Goal: Task Accomplishment & Management: Complete application form

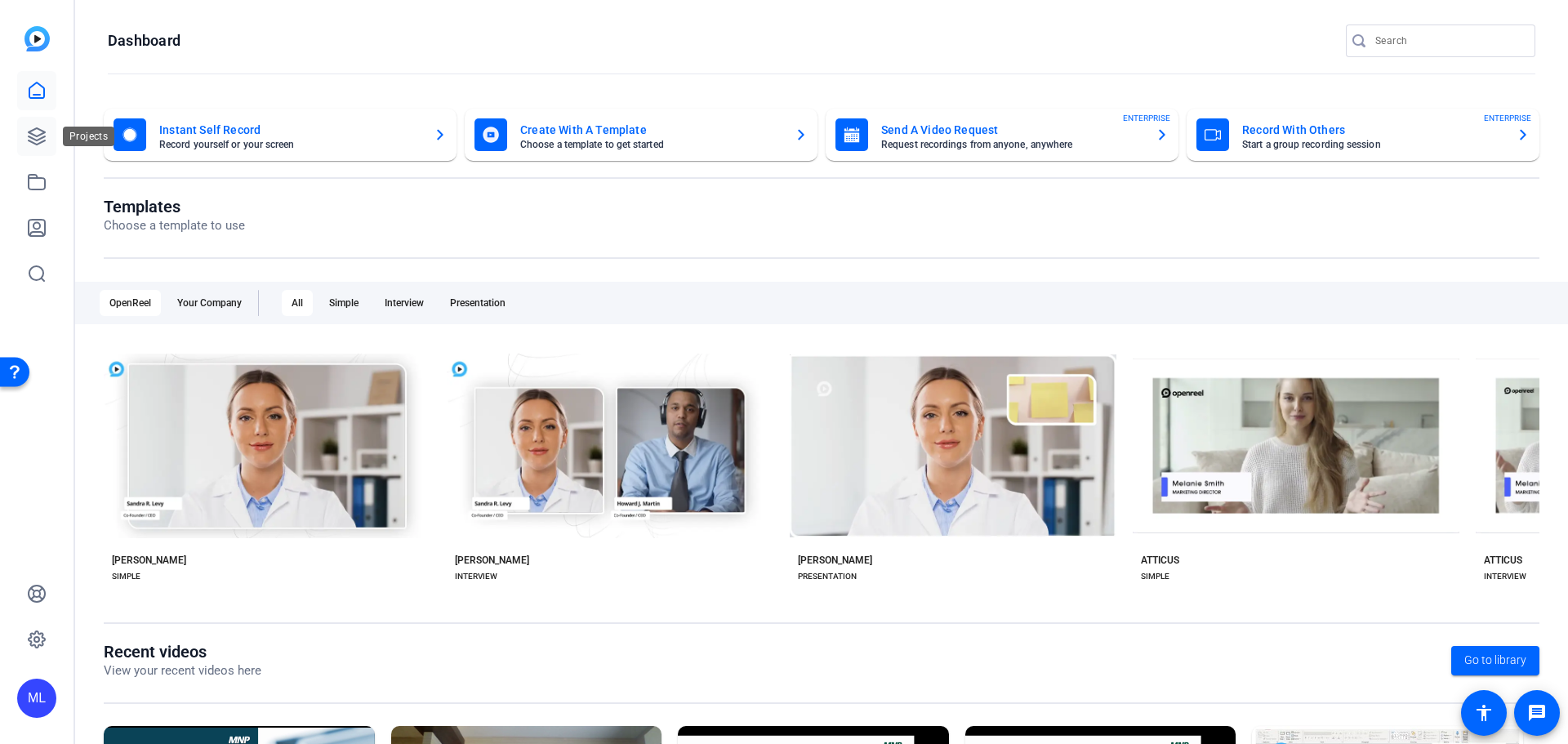
click at [42, 140] on icon at bounding box center [37, 136] width 20 height 20
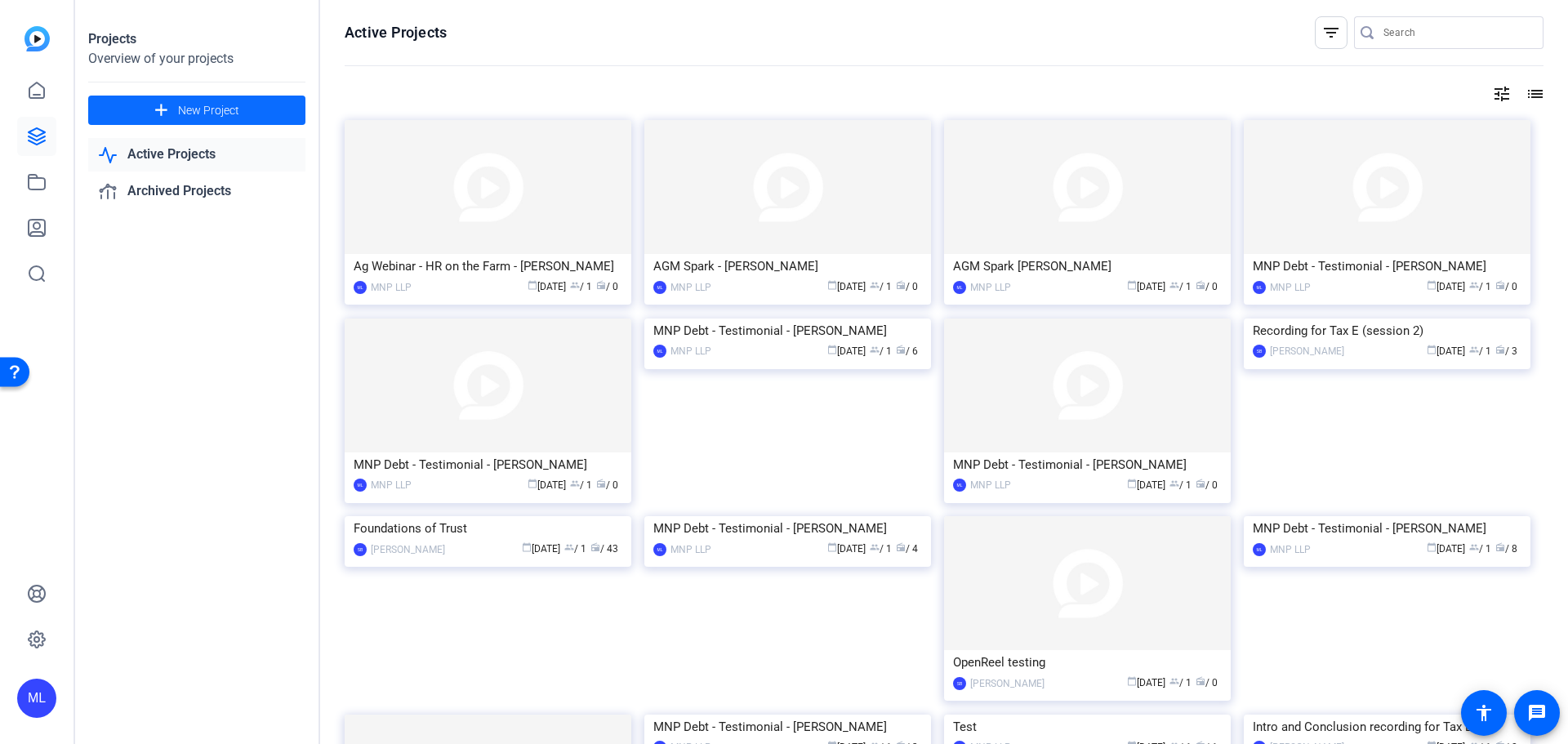
click at [157, 117] on mat-icon "add" at bounding box center [161, 110] width 21 height 21
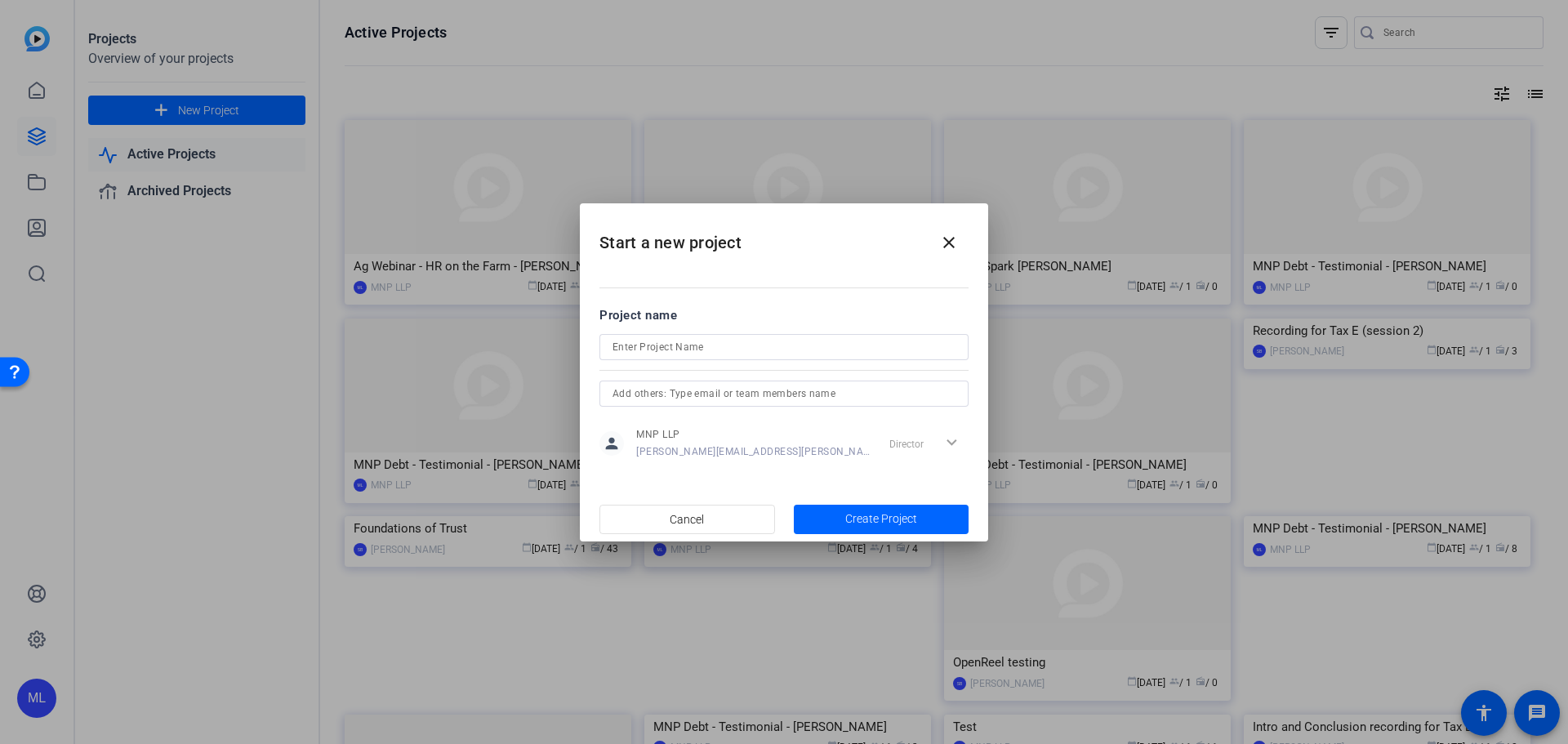
click at [660, 364] on div at bounding box center [784, 369] width 369 height 18
click at [655, 345] on input at bounding box center [784, 347] width 343 height 20
click at [648, 343] on input at bounding box center [784, 347] width 343 height 20
click at [610, 345] on div at bounding box center [784, 346] width 369 height 26
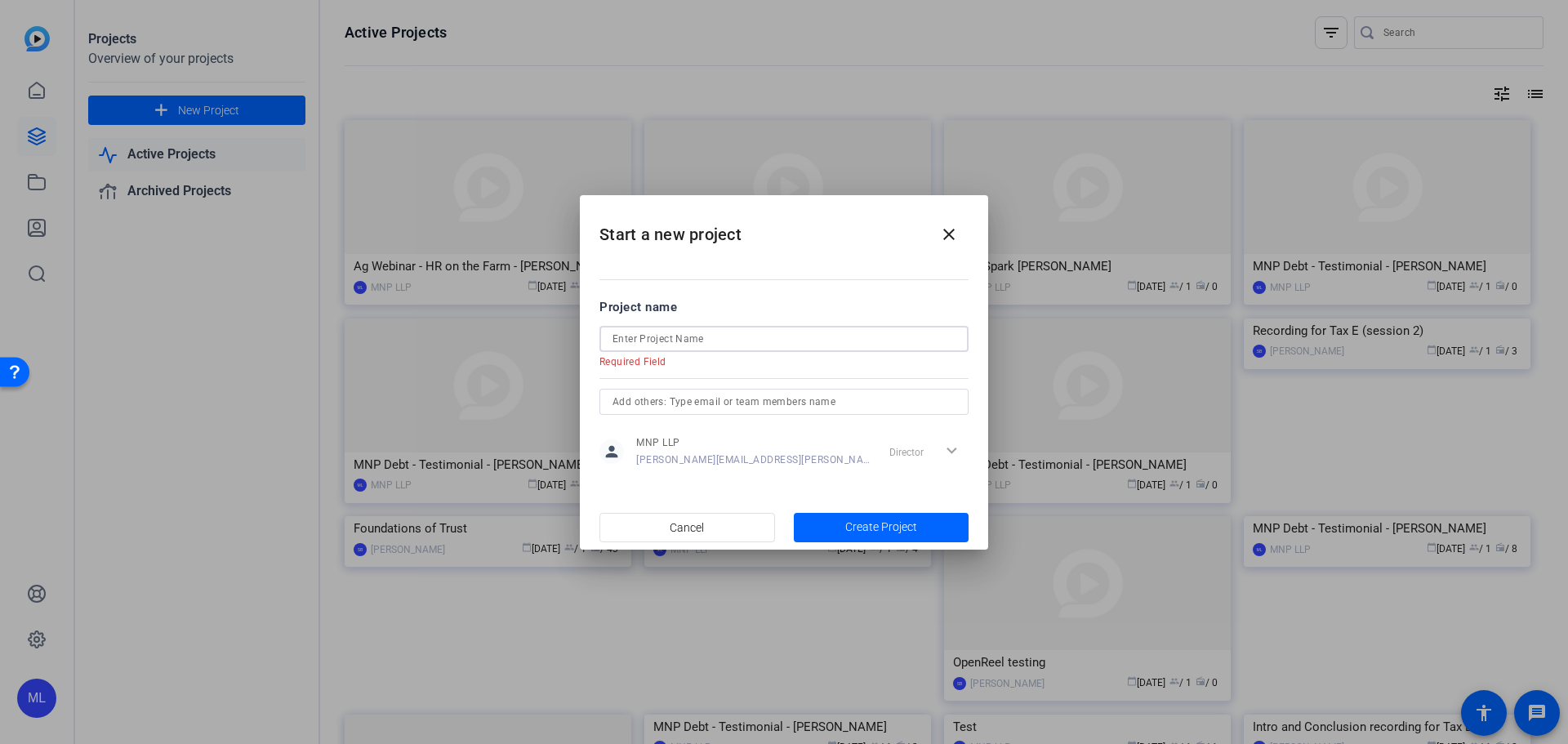
paste input "MNP AGM Video Recording"
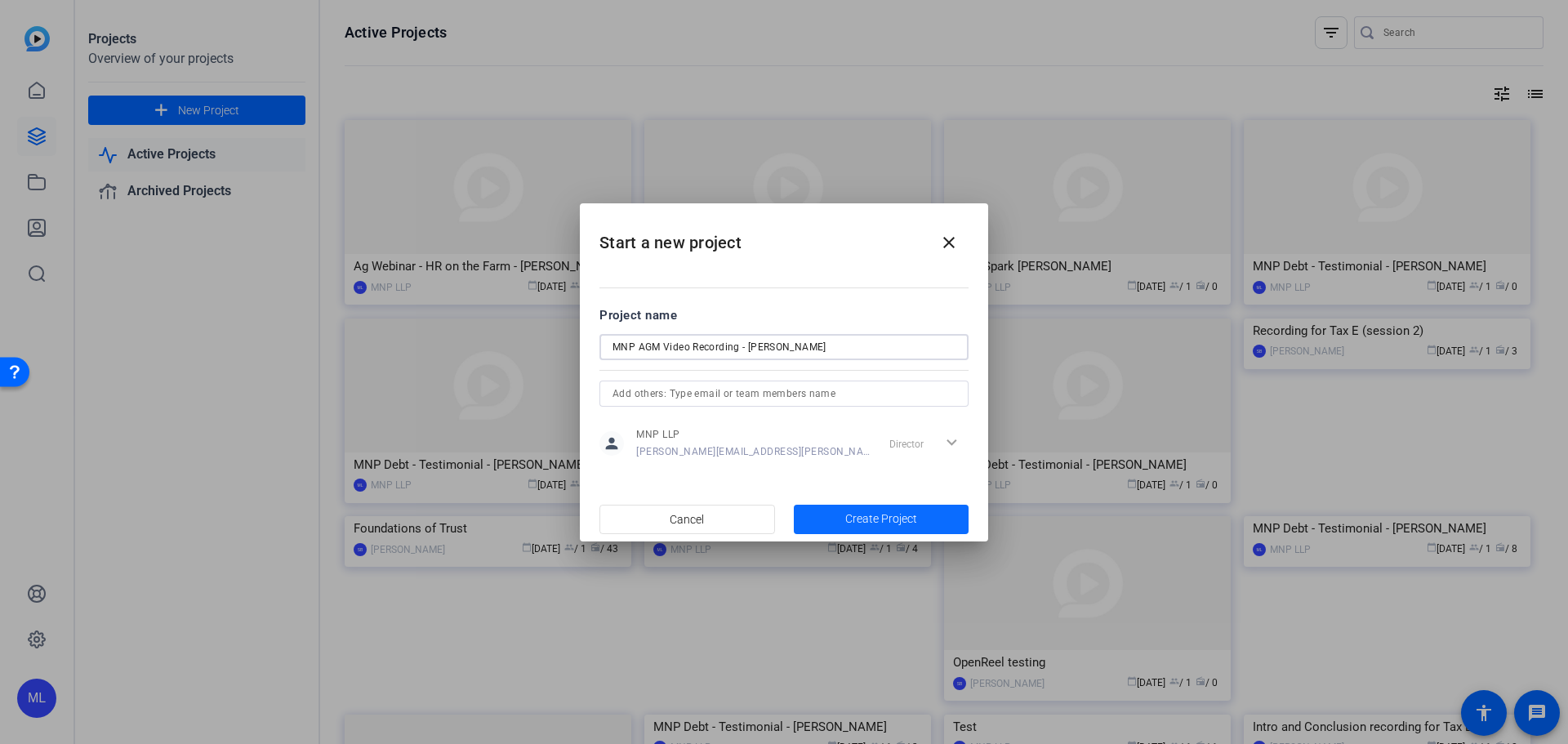
type input "MNP AGM Video Recording - [PERSON_NAME]"
click at [898, 516] on span "Create Project" at bounding box center [881, 519] width 72 height 17
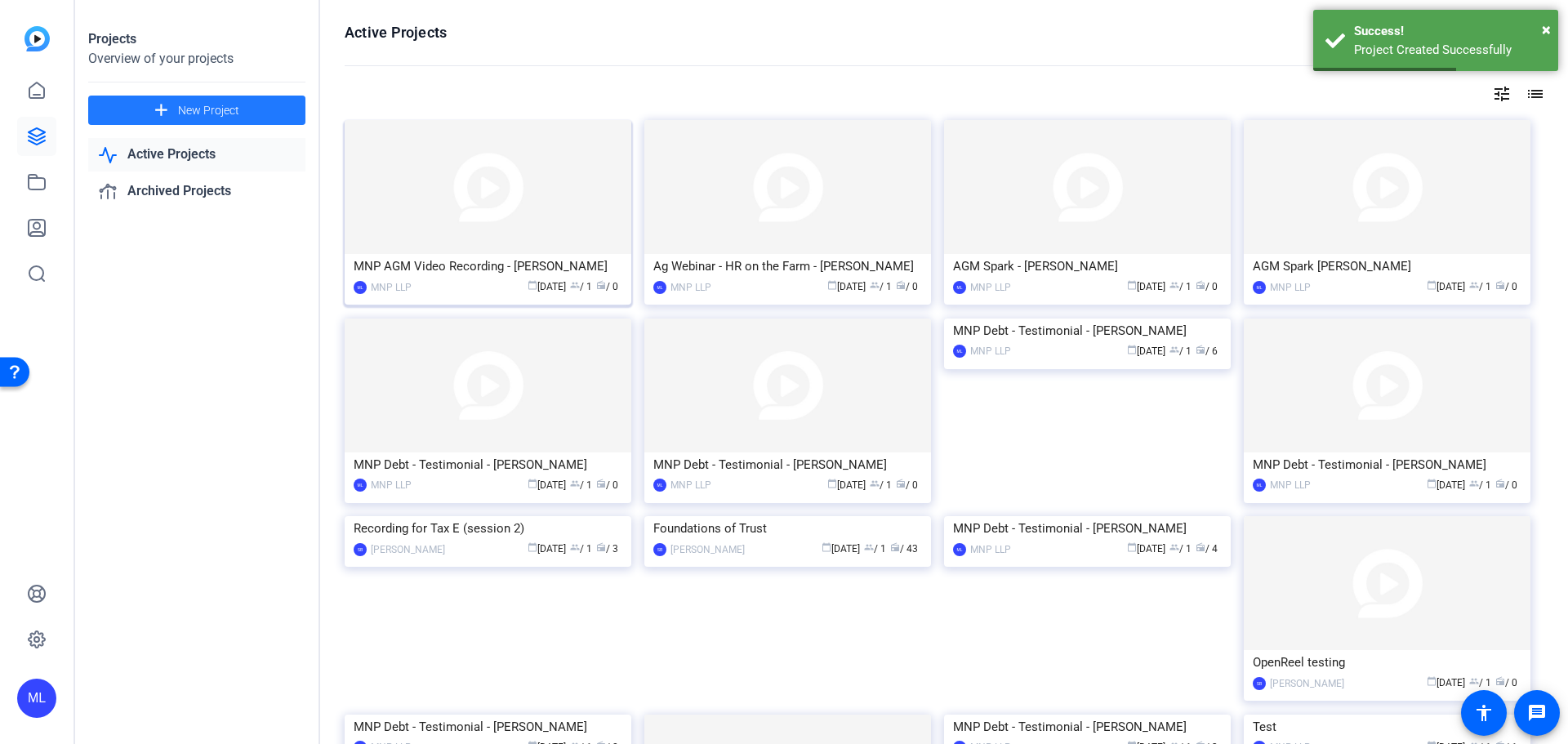
click at [505, 203] on img at bounding box center [488, 187] width 287 height 134
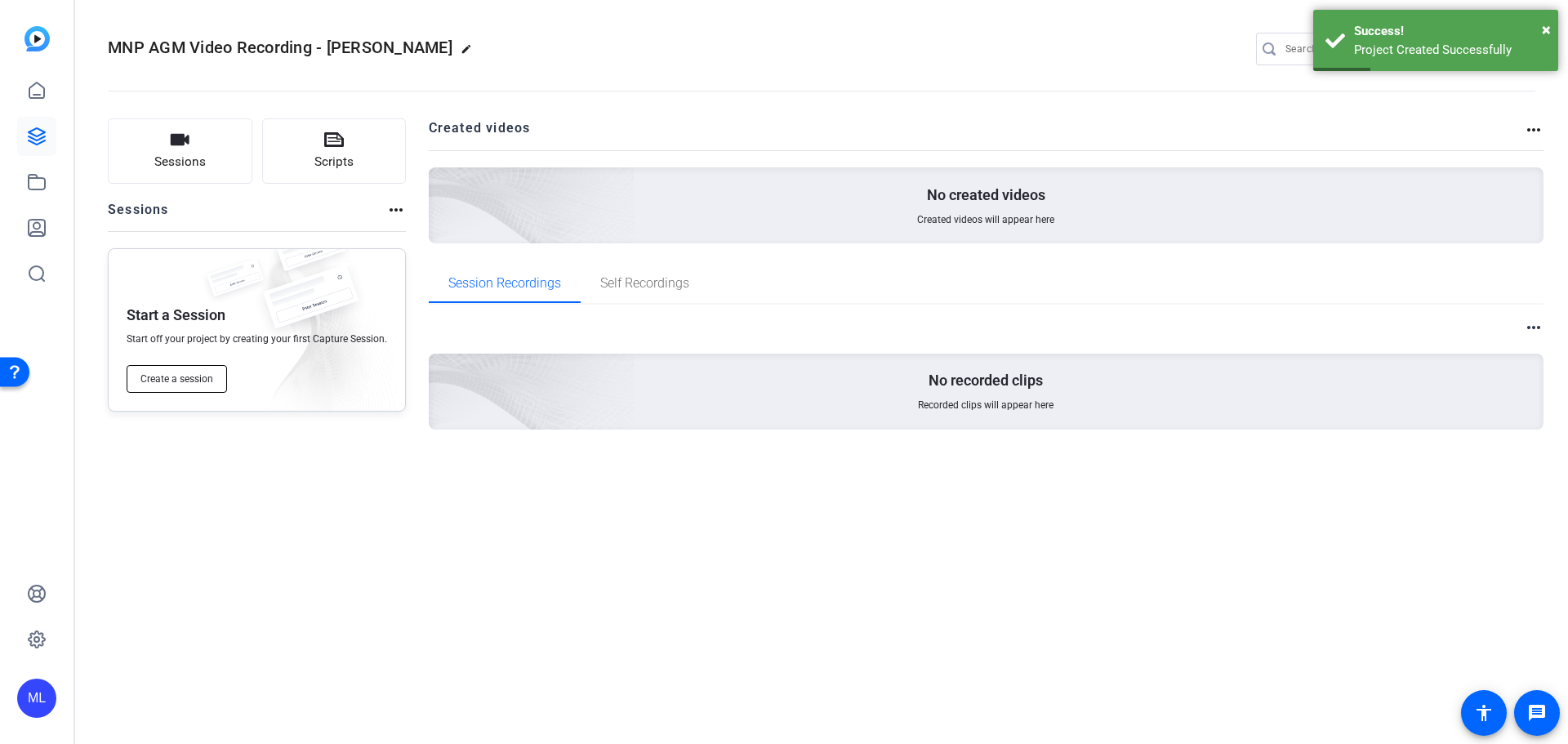
click at [173, 375] on span "Create a session" at bounding box center [177, 379] width 73 height 13
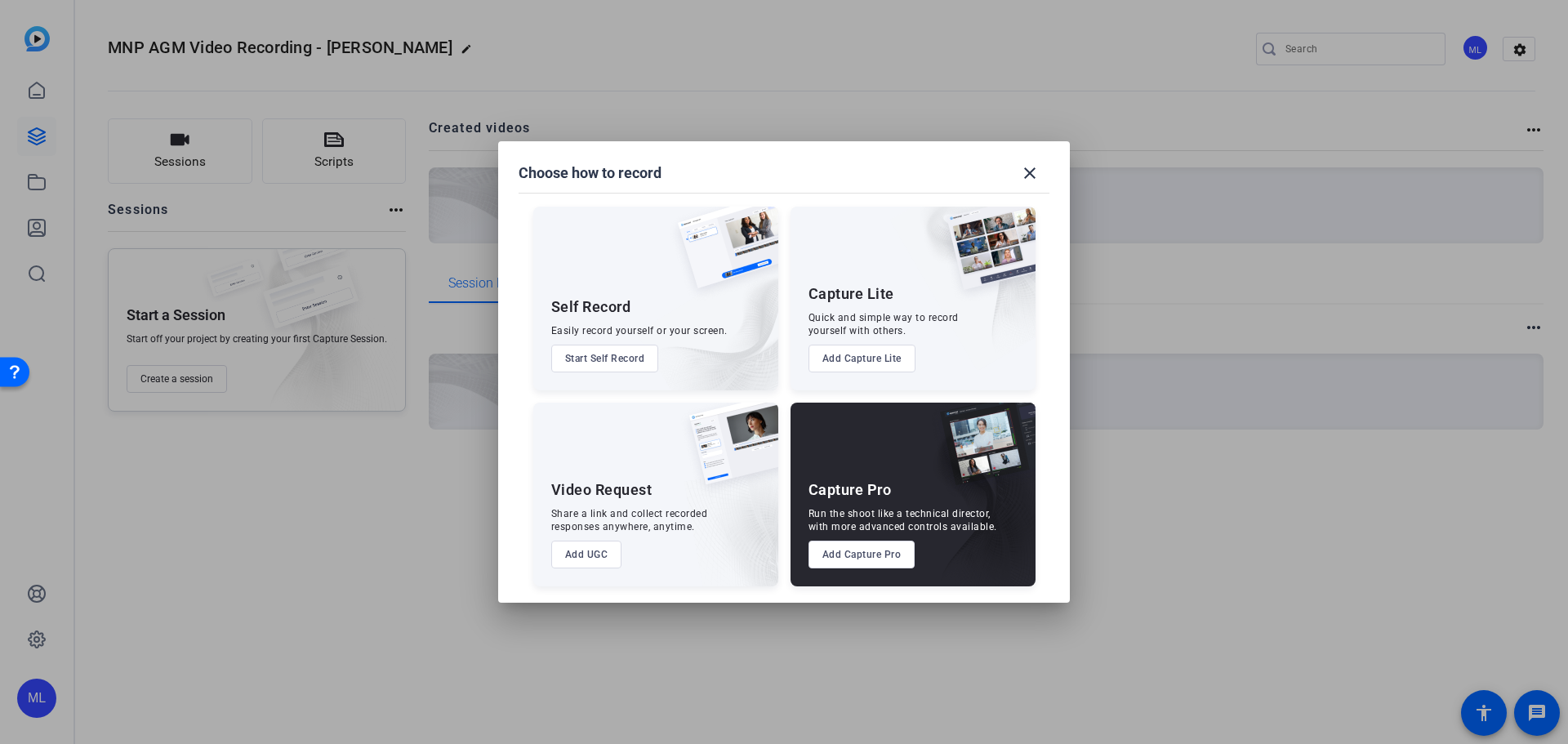
click at [873, 556] on button "Add Capture Pro" at bounding box center [862, 555] width 107 height 28
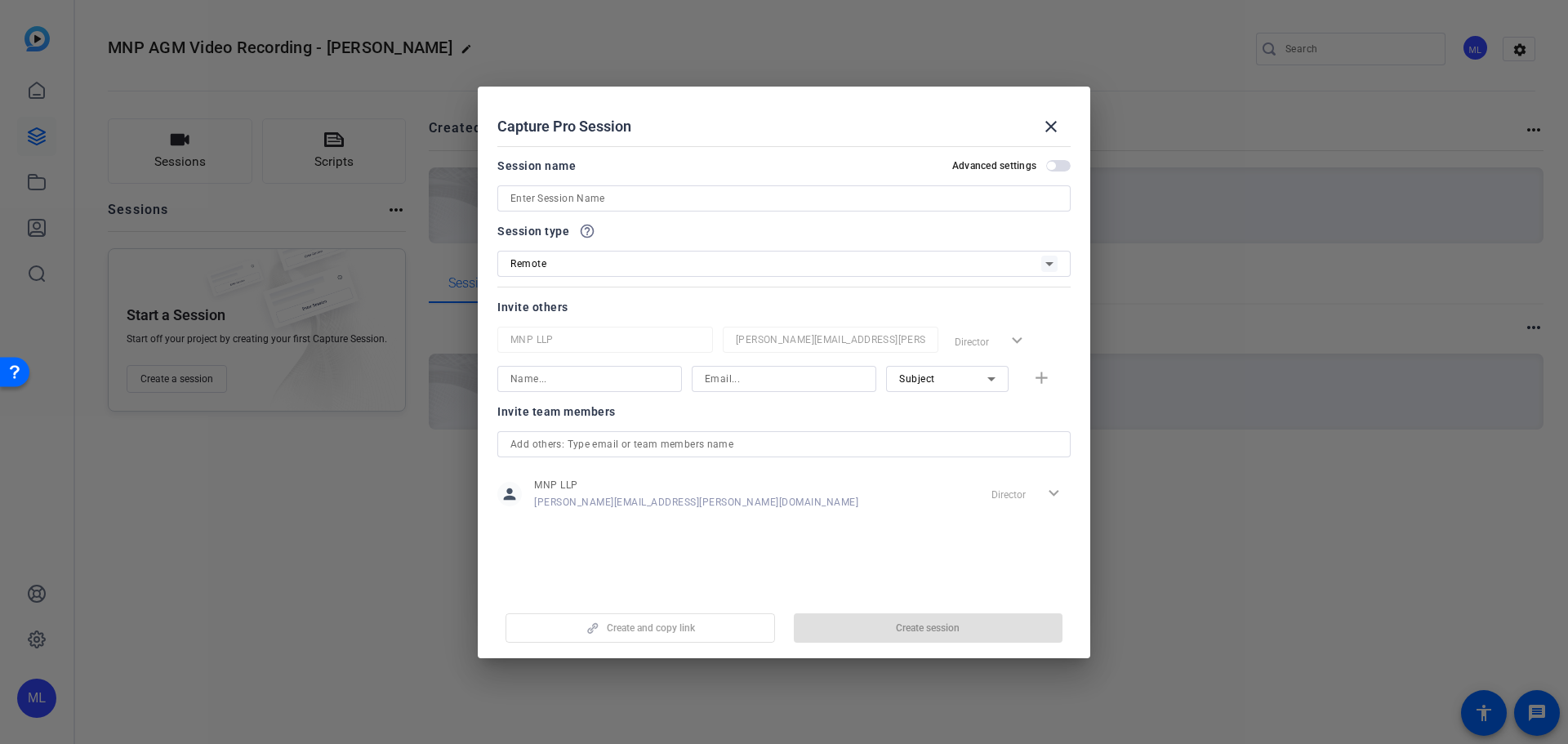
click at [780, 383] on input at bounding box center [784, 379] width 159 height 20
paste input "[PERSON_NAME][EMAIL_ADDRESS][PERSON_NAME][DOMAIN_NAME]"
type input "[PERSON_NAME][EMAIL_ADDRESS][PERSON_NAME][DOMAIN_NAME]"
click at [589, 381] on input at bounding box center [590, 379] width 159 height 20
type input "[PERSON_NAME]"
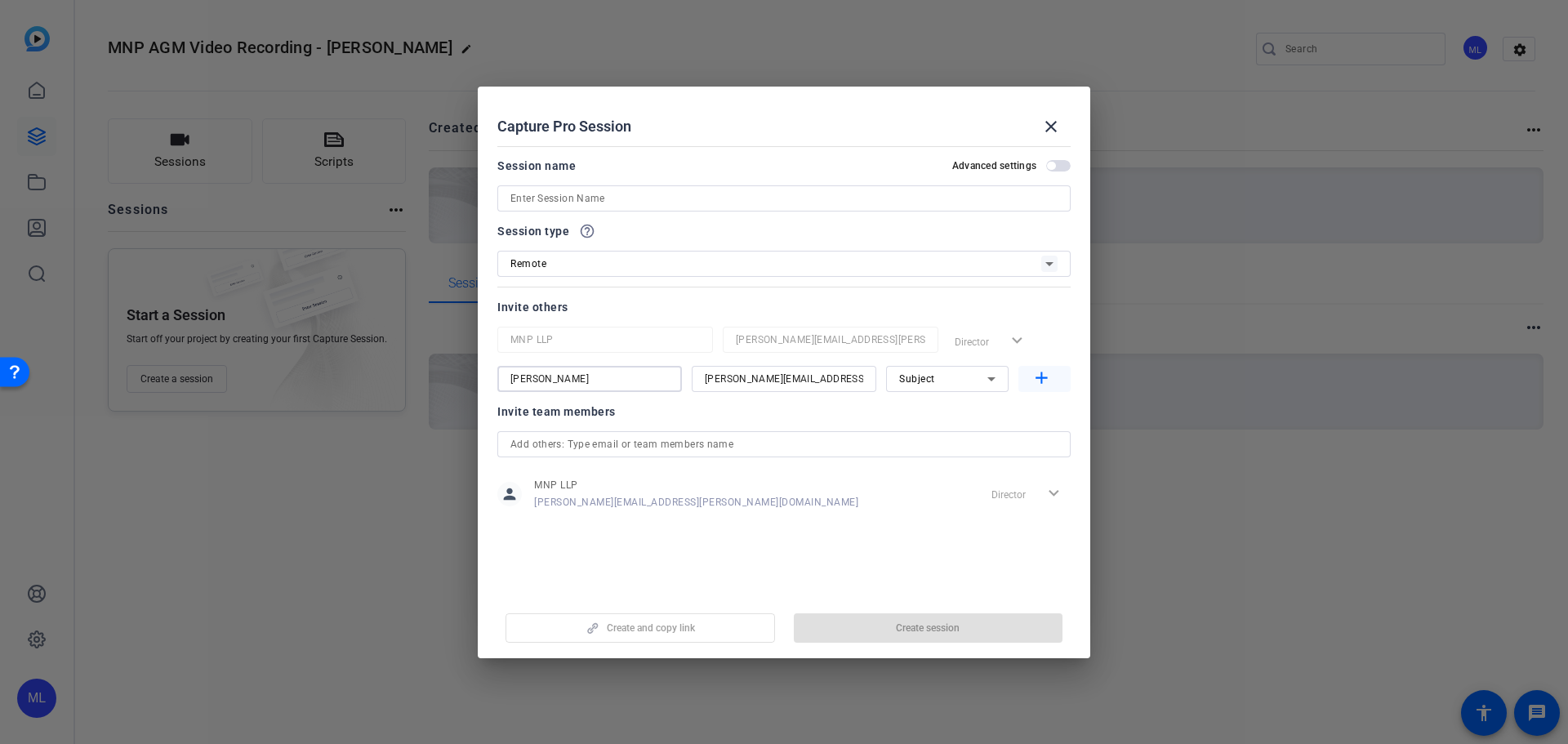
click at [1036, 372] on mat-icon "add" at bounding box center [1041, 379] width 21 height 21
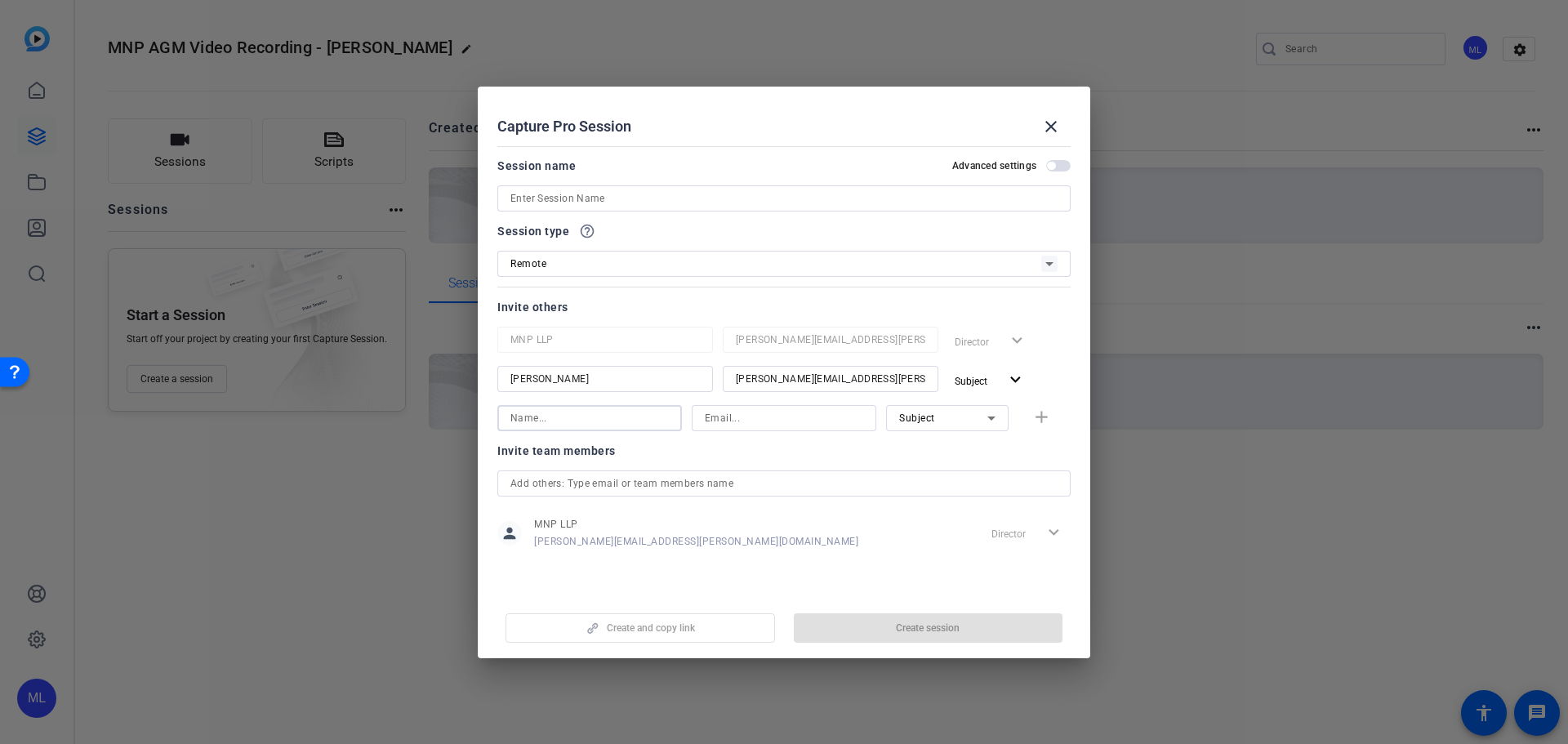
click at [603, 421] on input at bounding box center [590, 418] width 159 height 20
click at [743, 420] on input at bounding box center [784, 418] width 159 height 20
paste input "[PERSON_NAME][EMAIL_ADDRESS][PERSON_NAME][DOMAIN_NAME]"
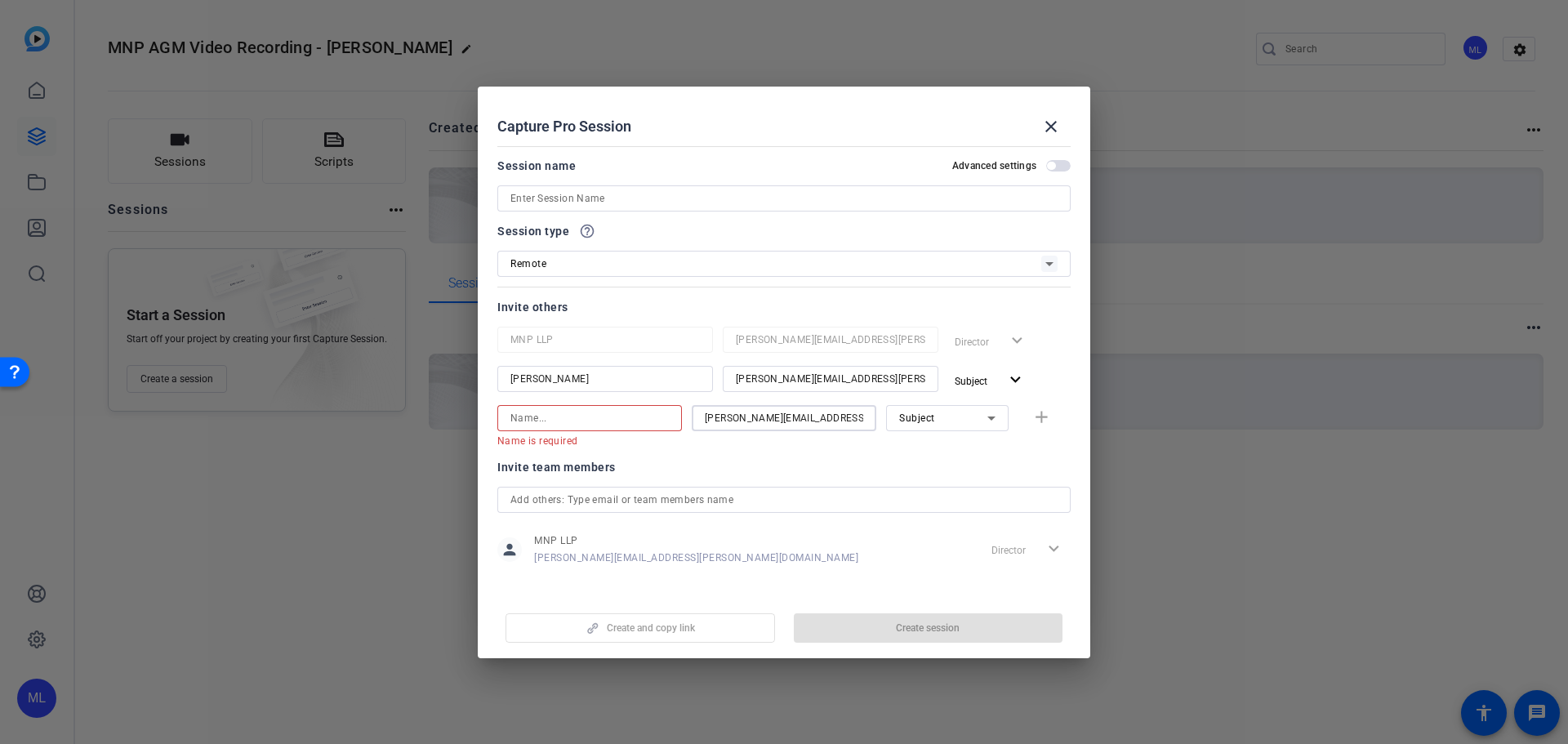
type input "[PERSON_NAME][EMAIL_ADDRESS][PERSON_NAME][DOMAIN_NAME]"
click at [601, 418] on input at bounding box center [590, 418] width 159 height 20
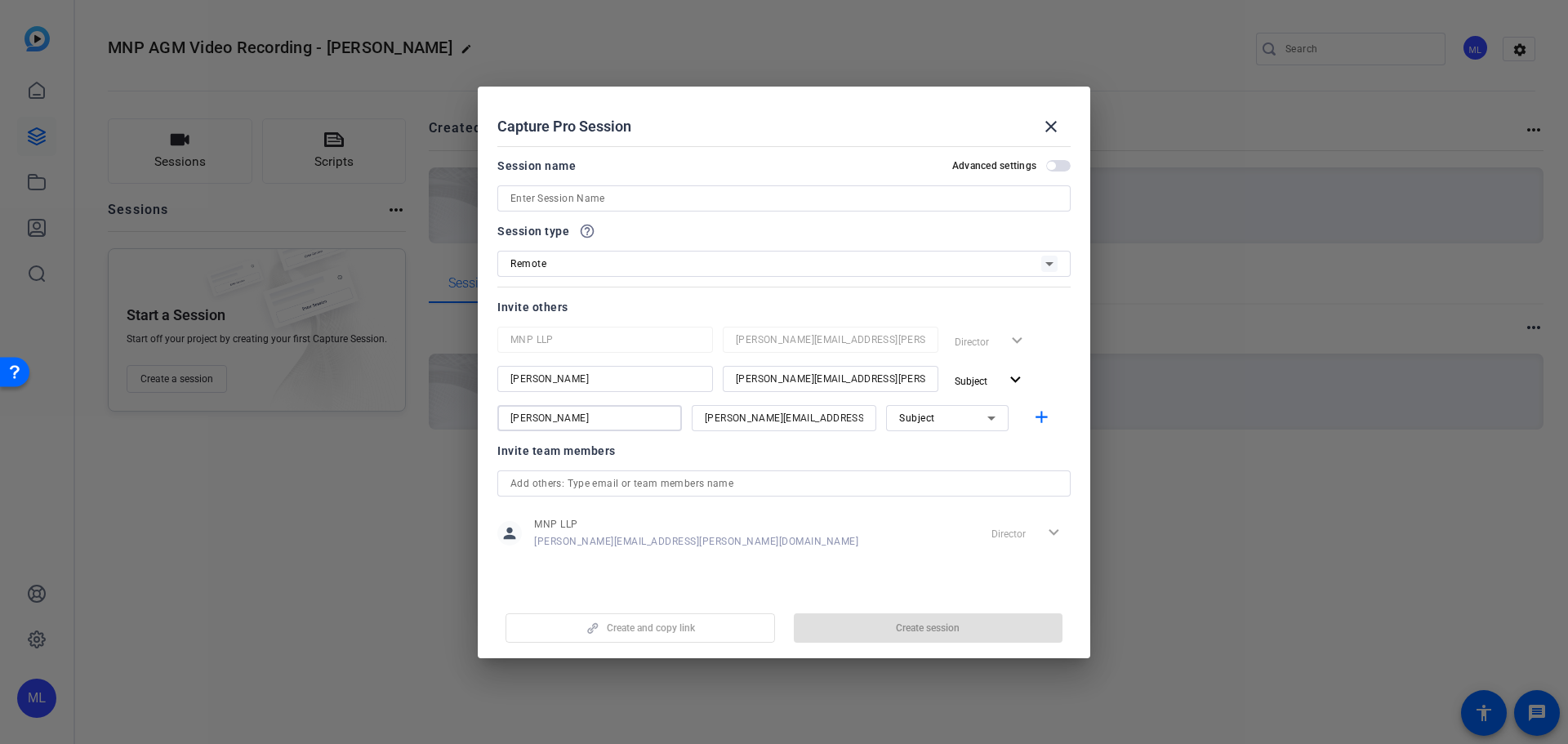
type input "[PERSON_NAME]"
click at [962, 416] on div "Subject" at bounding box center [943, 418] width 88 height 21
click at [950, 457] on span "Collaborator" at bounding box center [929, 451] width 60 height 20
click at [1032, 422] on mat-icon "add" at bounding box center [1041, 418] width 21 height 21
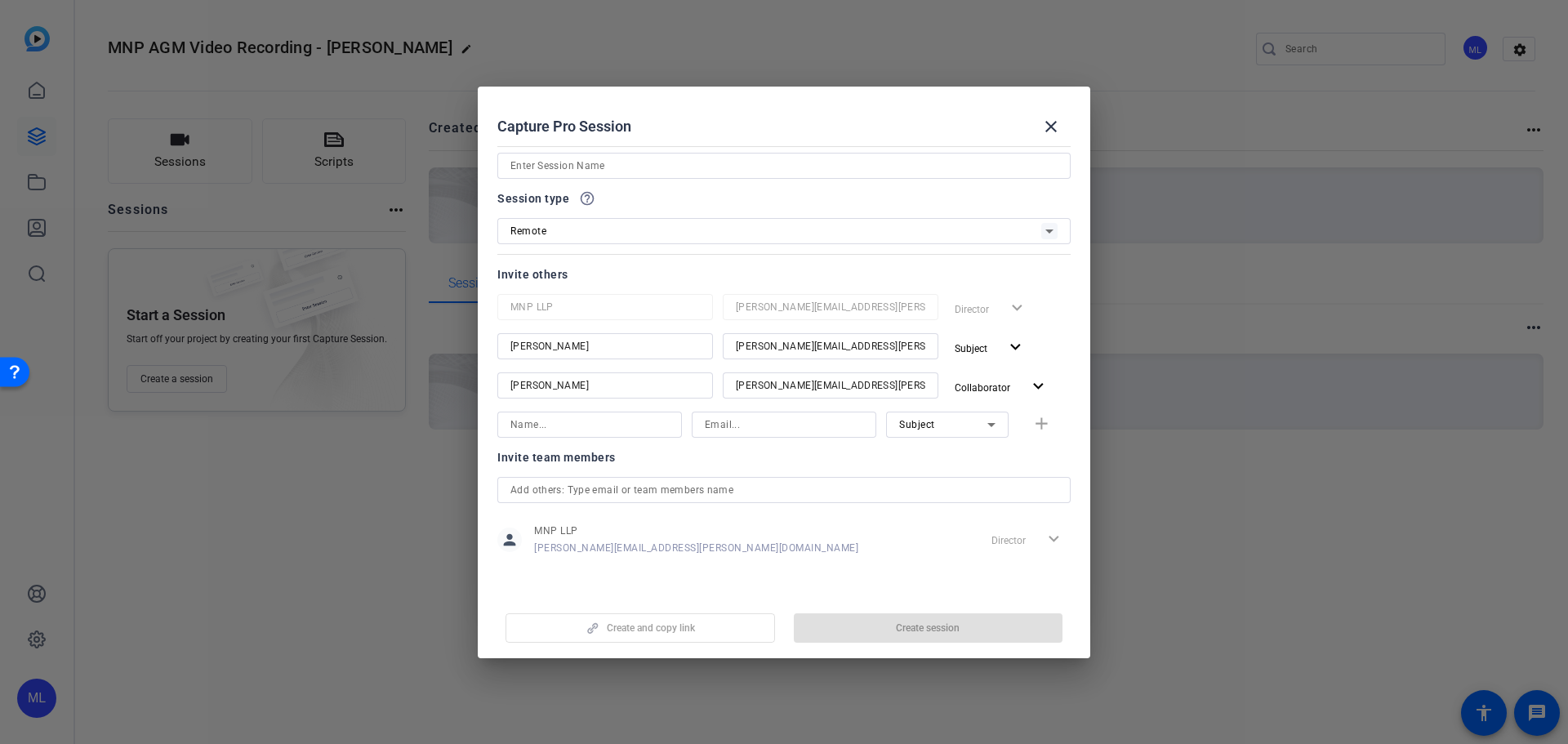
scroll to position [34, 0]
click at [936, 456] on div "Invite team members" at bounding box center [784, 456] width 573 height 20
click at [931, 633] on div "Create and copy link Create session" at bounding box center [784, 622] width 573 height 41
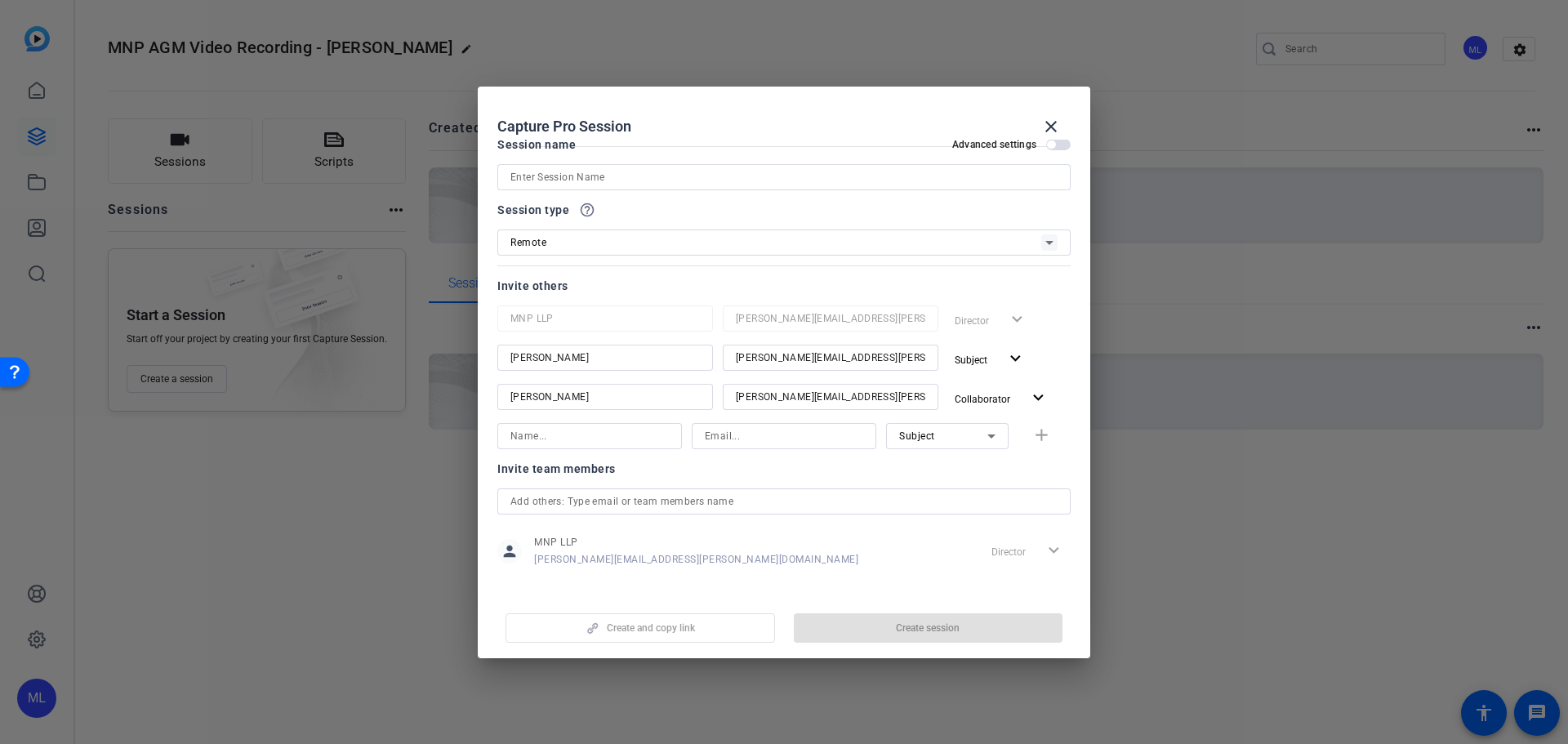
scroll to position [0, 0]
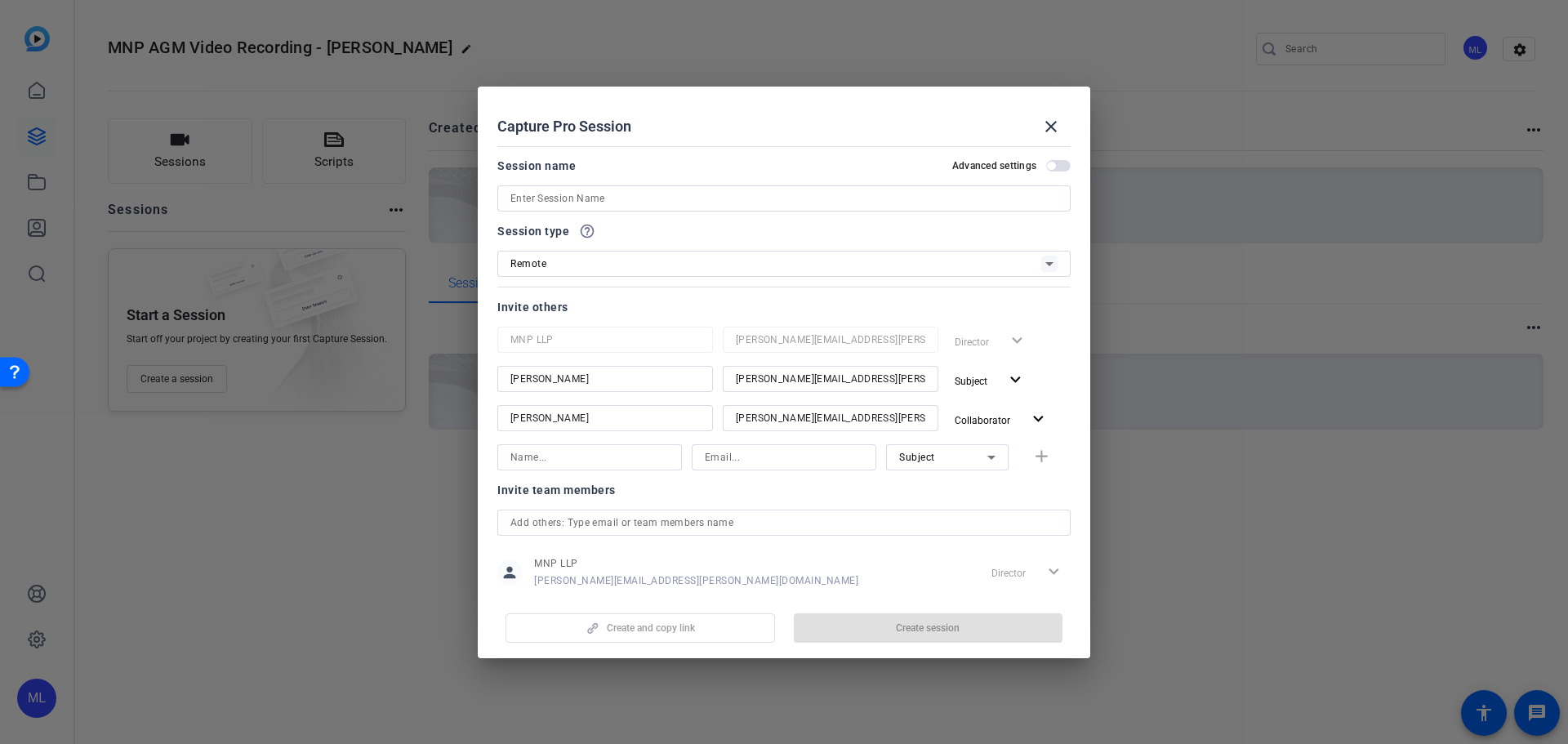
click at [645, 203] on input at bounding box center [784, 198] width 547 height 20
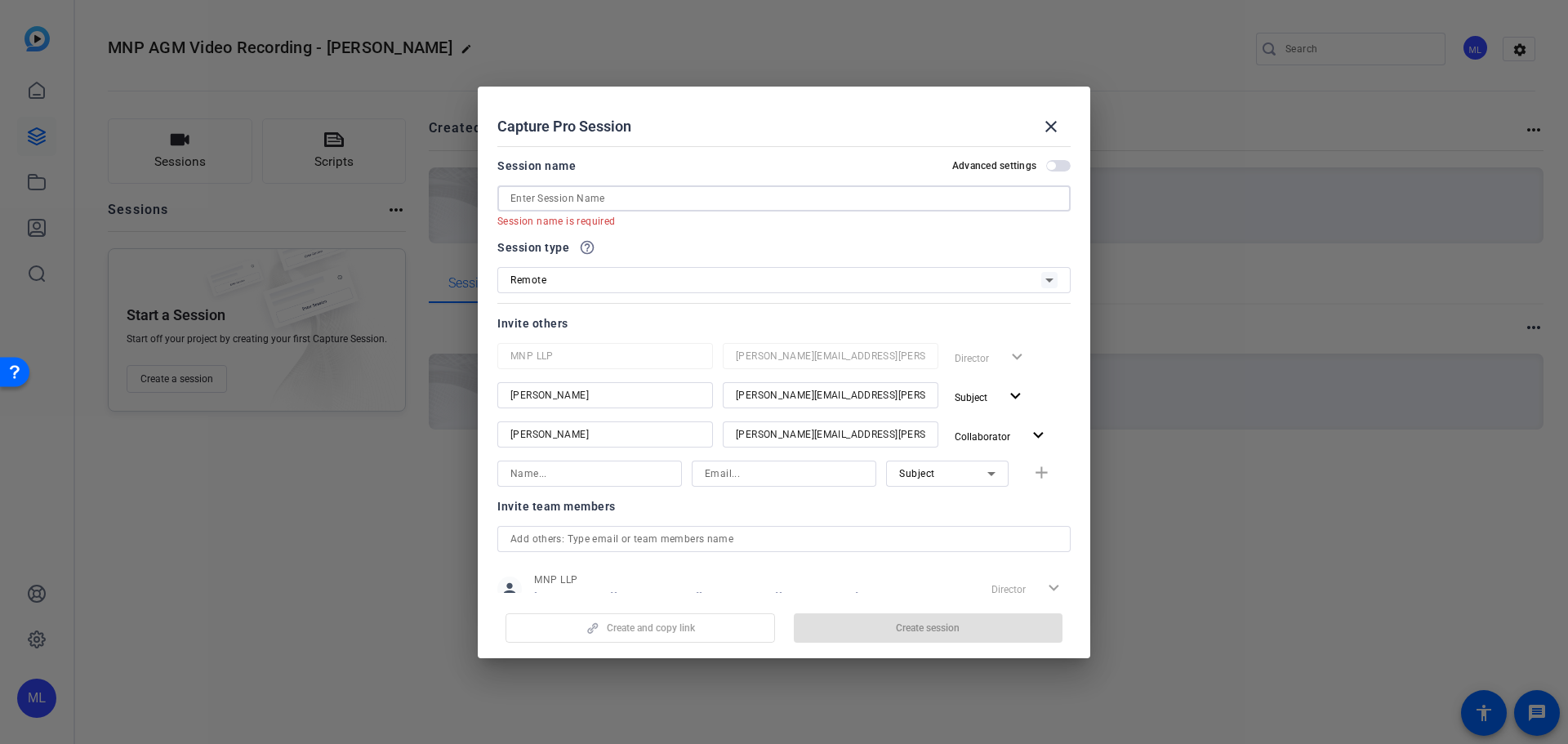
click at [617, 188] on input at bounding box center [784, 198] width 547 height 20
paste input "MNP AGM Video Recording"
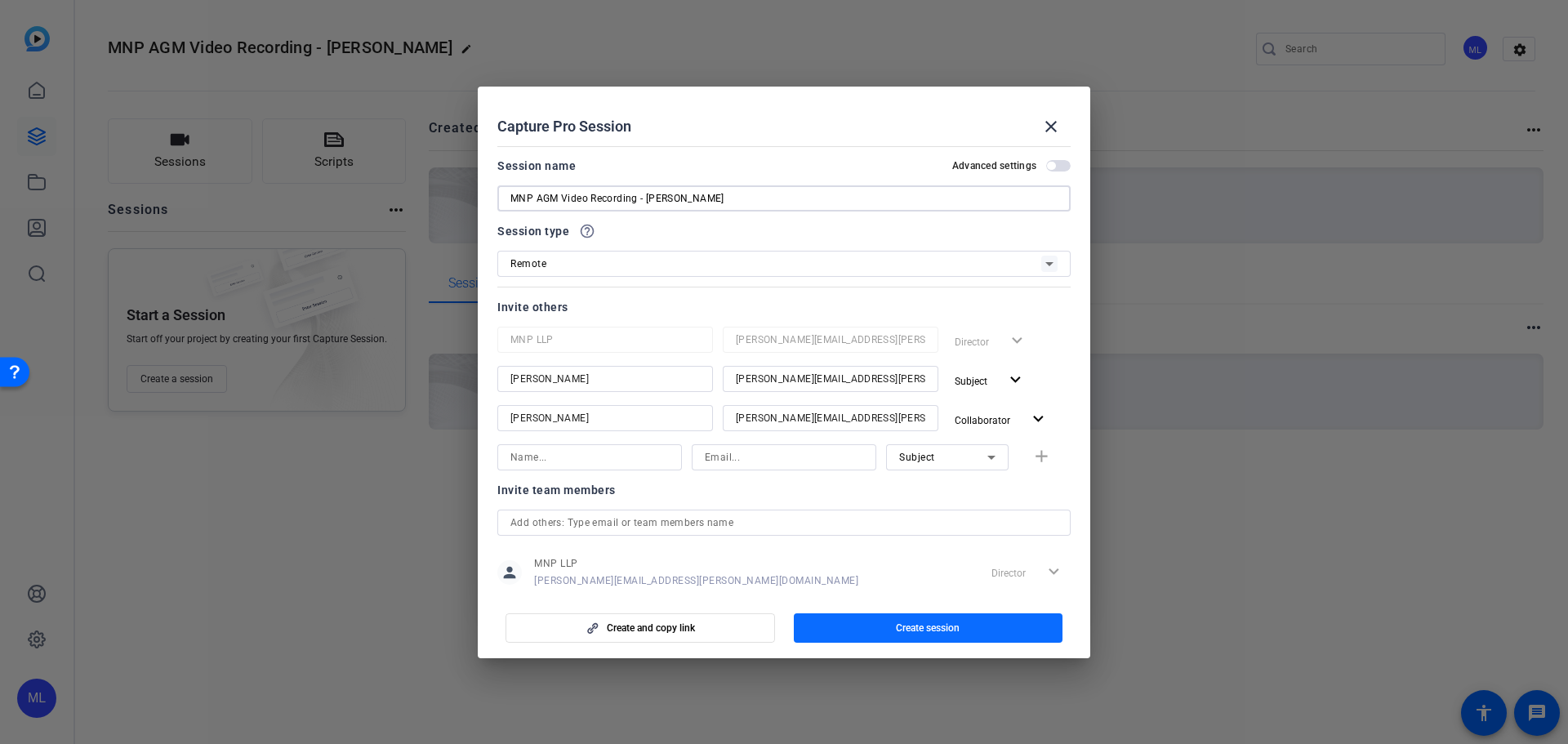
type input "MNP AGM Video Recording - [PERSON_NAME]"
click at [904, 624] on span "Create session" at bounding box center [928, 628] width 64 height 13
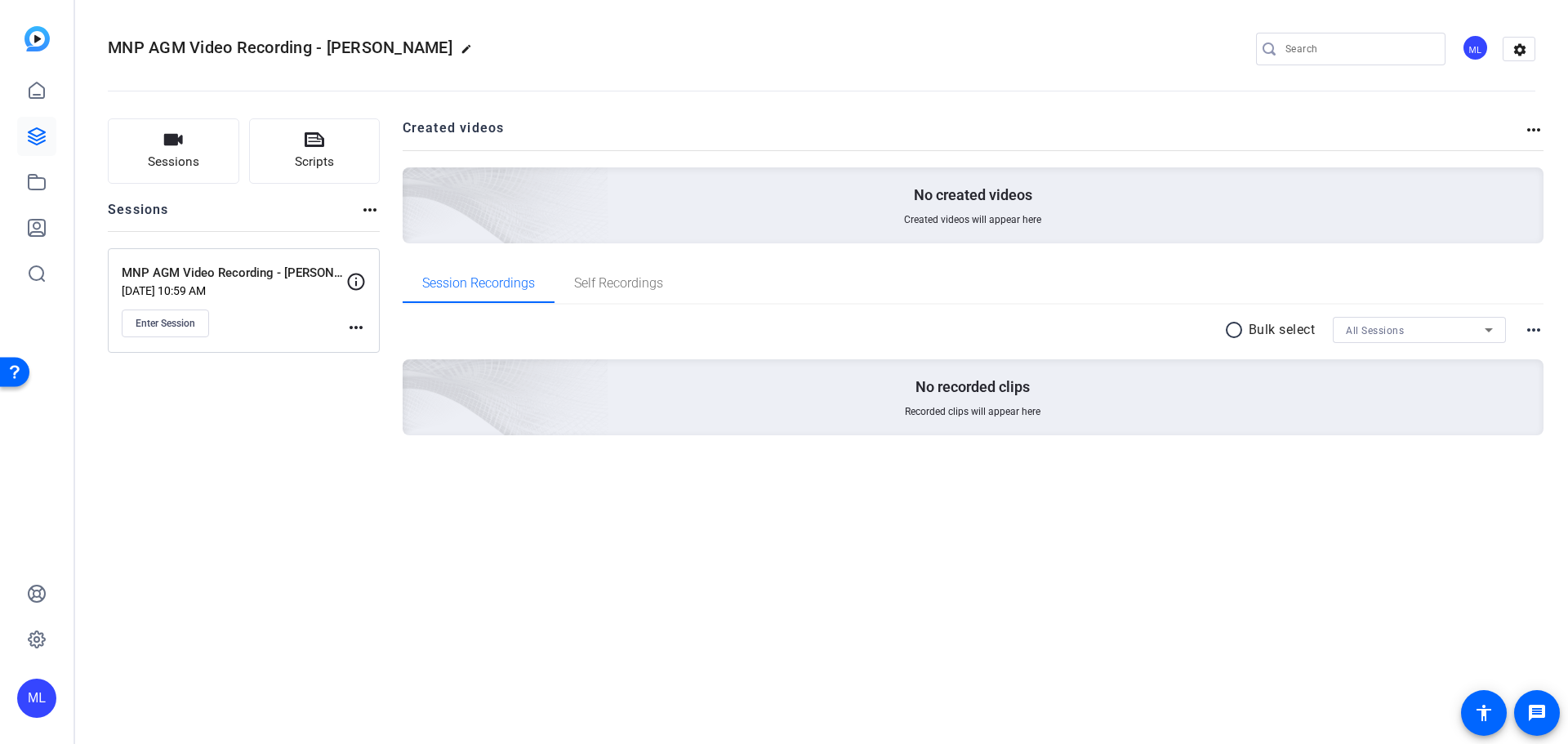
click at [370, 329] on div "MNP AGM Video Recording - [PERSON_NAME] [DATE] 10:59 AM Enter Session more_horiz" at bounding box center [244, 300] width 272 height 105
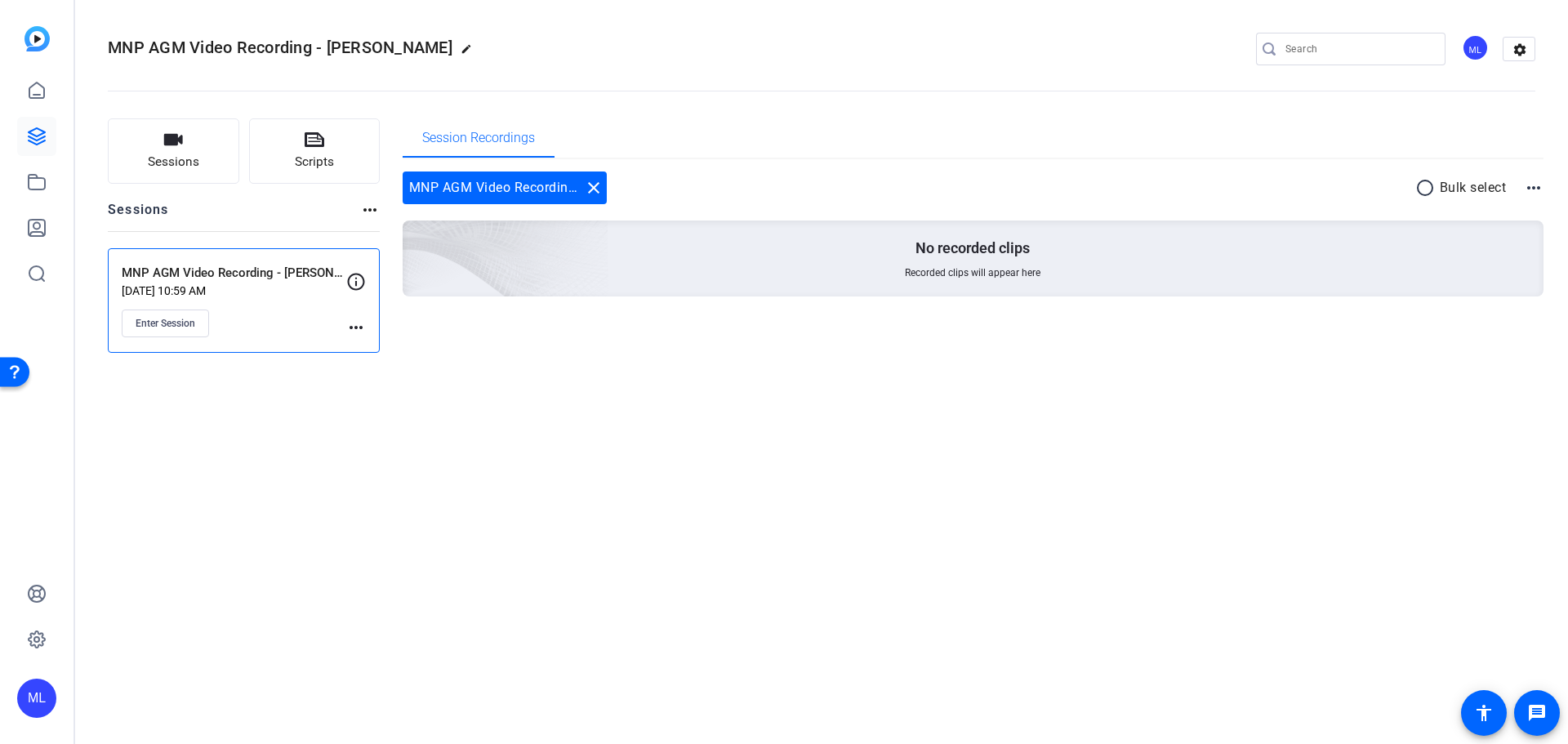
click at [333, 324] on div "Enter Session" at bounding box center [234, 323] width 225 height 28
click at [353, 322] on mat-icon "more_horiz" at bounding box center [356, 327] width 20 height 20
click at [377, 352] on span "Edit Session" at bounding box center [397, 352] width 74 height 20
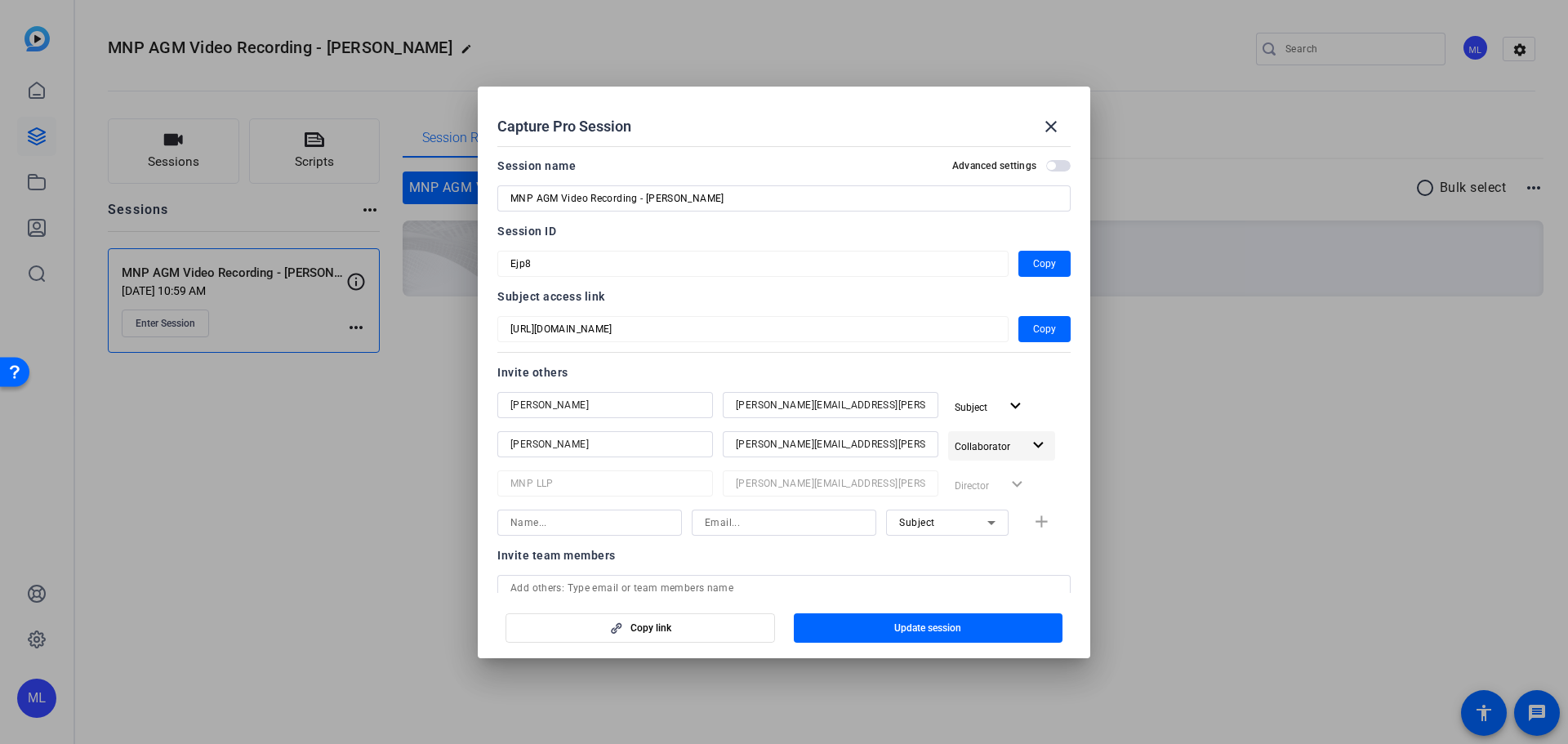
click at [976, 444] on span "Collaborator" at bounding box center [983, 446] width 56 height 12
click at [976, 444] on div at bounding box center [784, 372] width 1568 height 744
click at [248, 442] on div at bounding box center [784, 372] width 1568 height 744
